Goal: Task Accomplishment & Management: Manage account settings

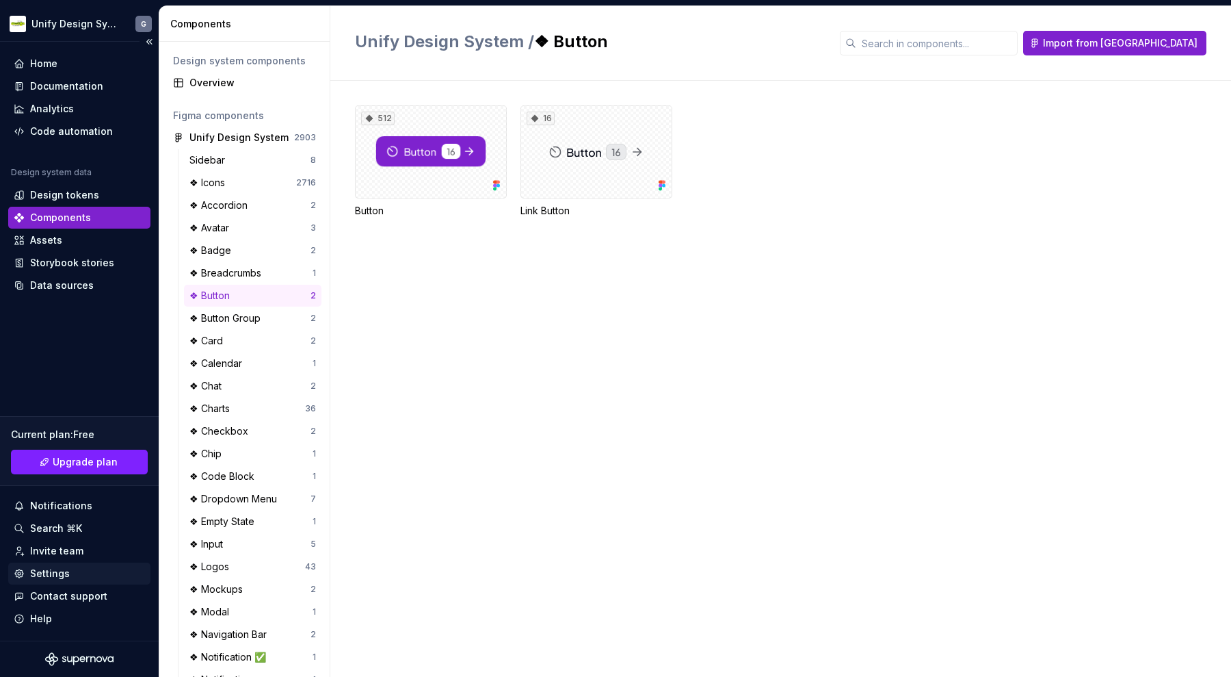
click at [86, 564] on div "Settings" at bounding box center [79, 573] width 142 height 22
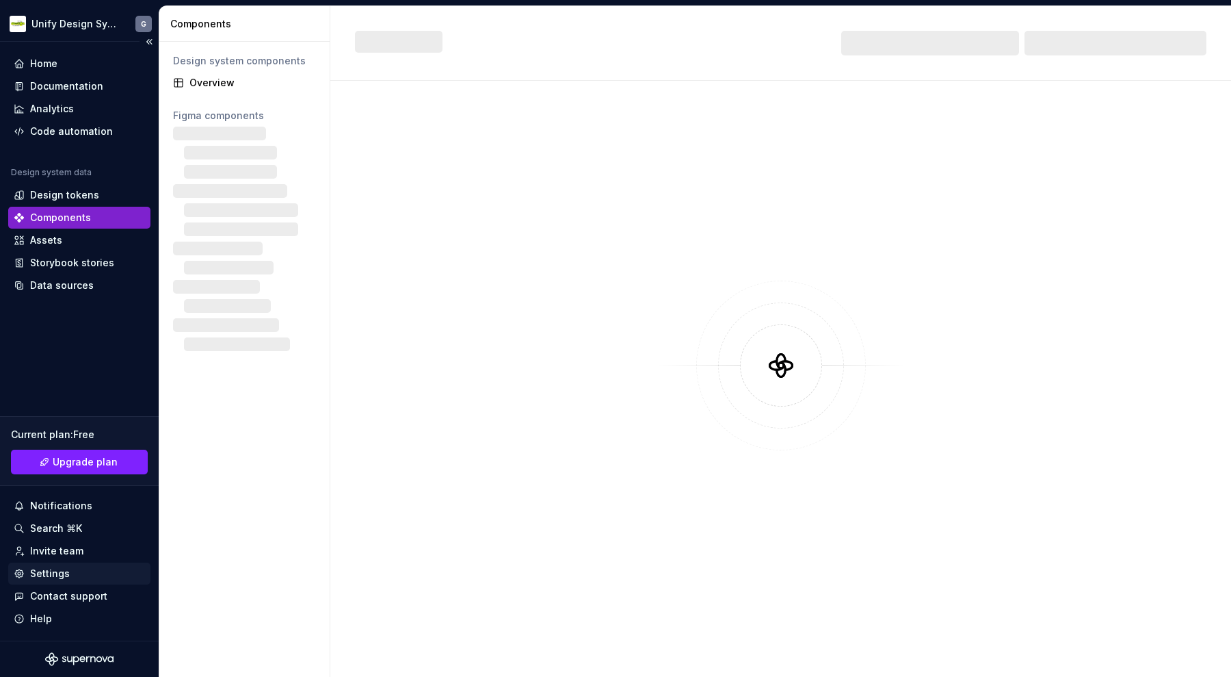
click at [78, 567] on div "Settings" at bounding box center [79, 573] width 131 height 14
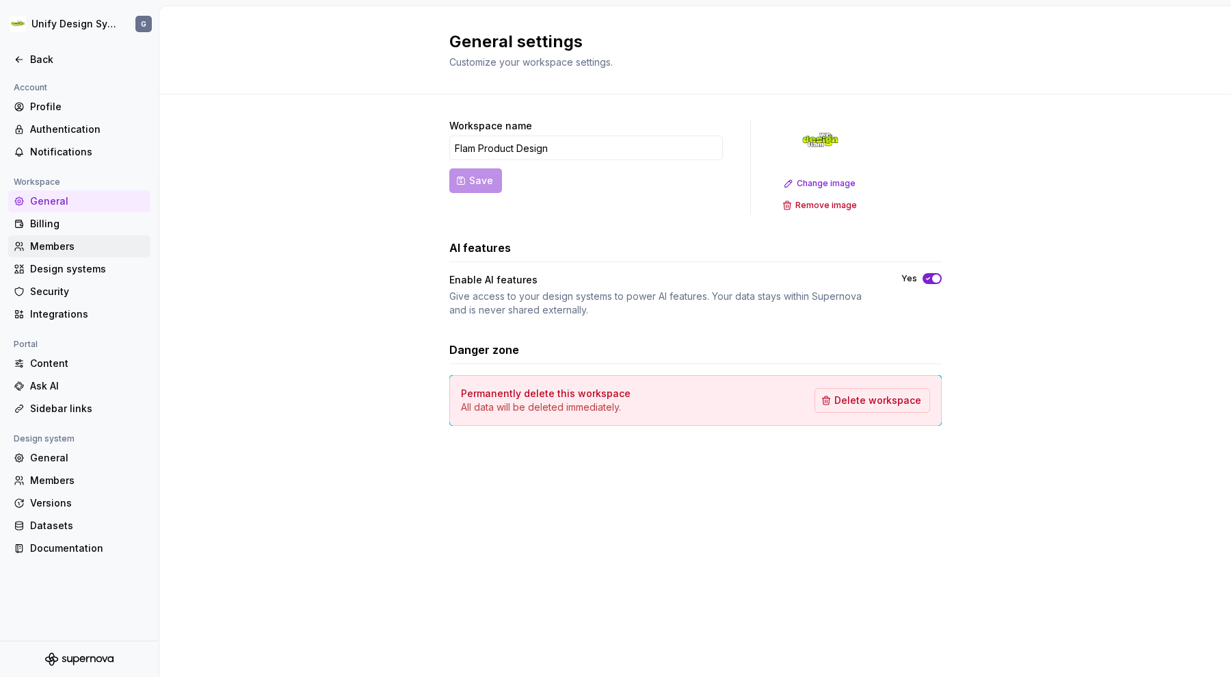
click at [64, 244] on div "Members" at bounding box center [87, 246] width 115 height 14
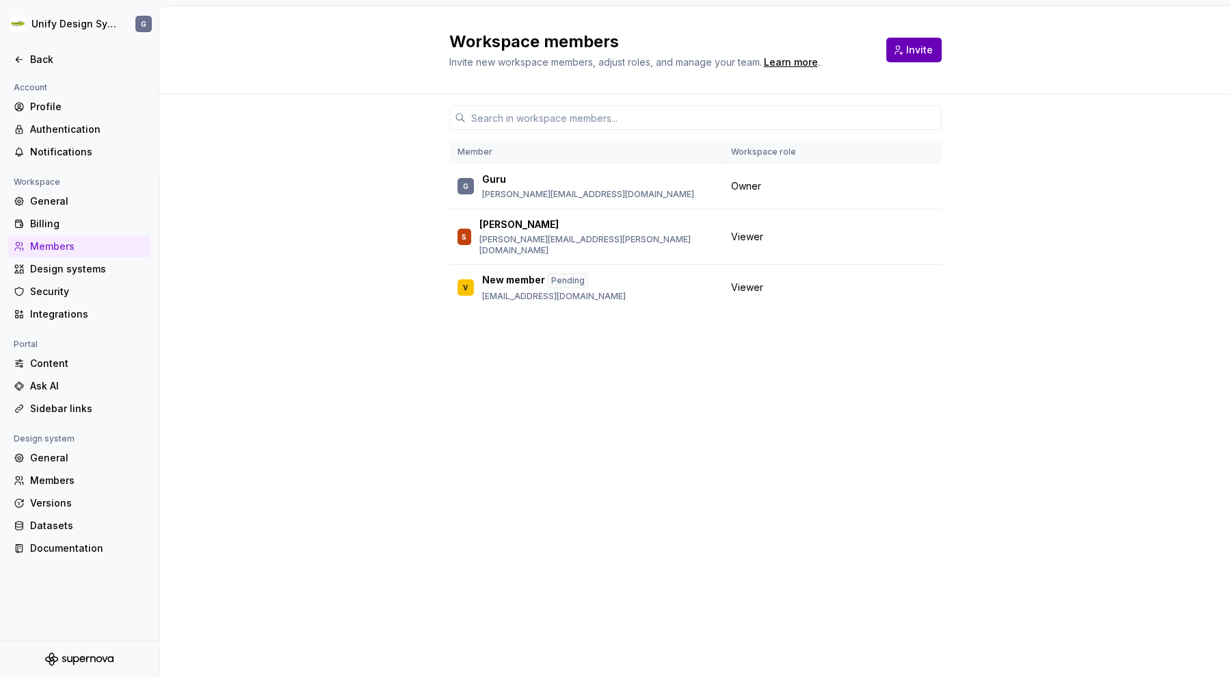
click at [921, 51] on span "Invite" at bounding box center [919, 50] width 27 height 14
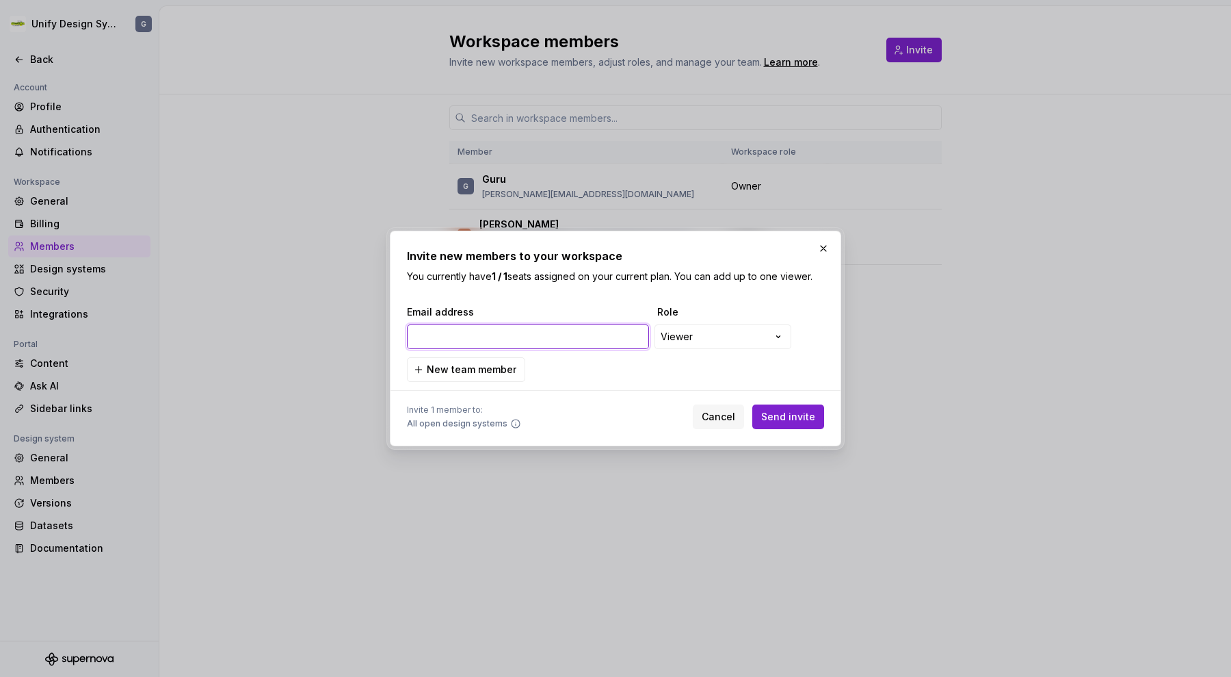
paste input "harsh.sikriwal@flamapp.com"
type input "harsh.sikriwal@flamapp.com"
click at [788, 409] on button "Send invite" at bounding box center [788, 416] width 72 height 25
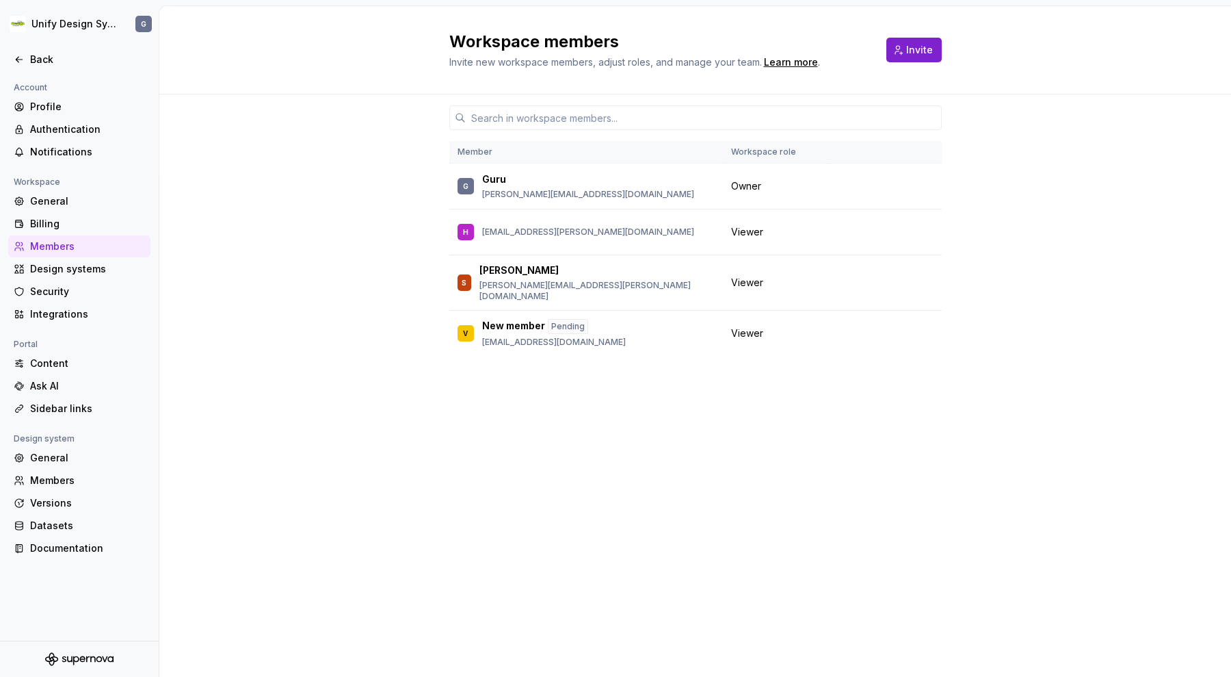
click at [371, 337] on div "Member Workspace role G Guru s.guruprasath@flamapp.com Owner H harsh.sikriwal@f…" at bounding box center [695, 385] width 1072 height 582
click at [922, 226] on button "button" at bounding box center [924, 231] width 19 height 19
click at [1025, 197] on div "Member Workspace role [PERSON_NAME] [PERSON_NAME][EMAIL_ADDRESS][DOMAIN_NAME] O…" at bounding box center [695, 385] width 1072 height 582
click at [879, 236] on span "Change role" at bounding box center [867, 231] width 50 height 11
click at [1013, 456] on div "Member Workspace role G Guru s.guruprasath@flamapp.com Owner H harsh.sikriwal@f…" at bounding box center [695, 385] width 1072 height 582
